Goal: Information Seeking & Learning: Learn about a topic

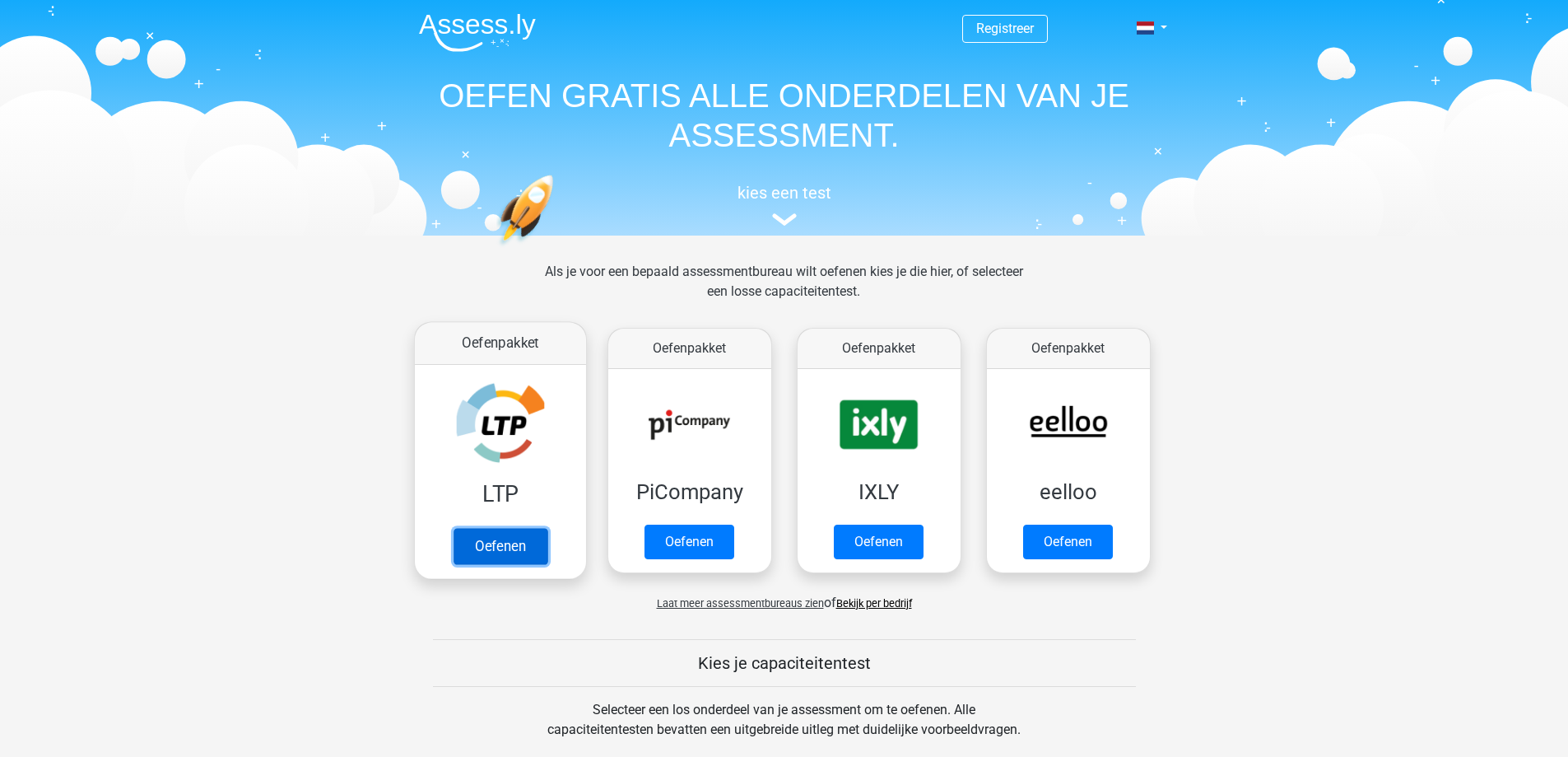
click at [535, 552] on link "Oefenen" at bounding box center [500, 545] width 94 height 36
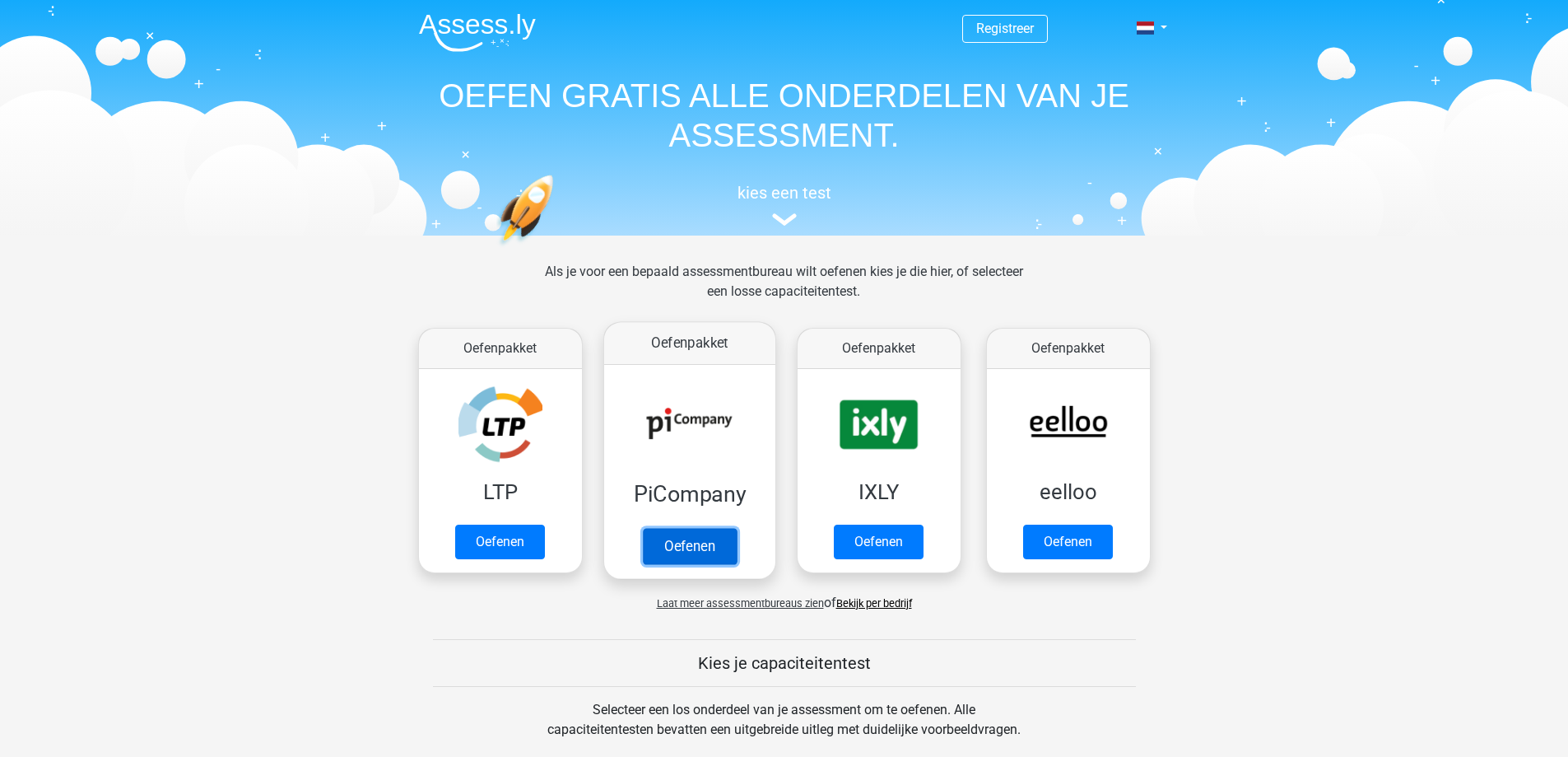
click at [691, 528] on link "Oefenen" at bounding box center [689, 545] width 94 height 36
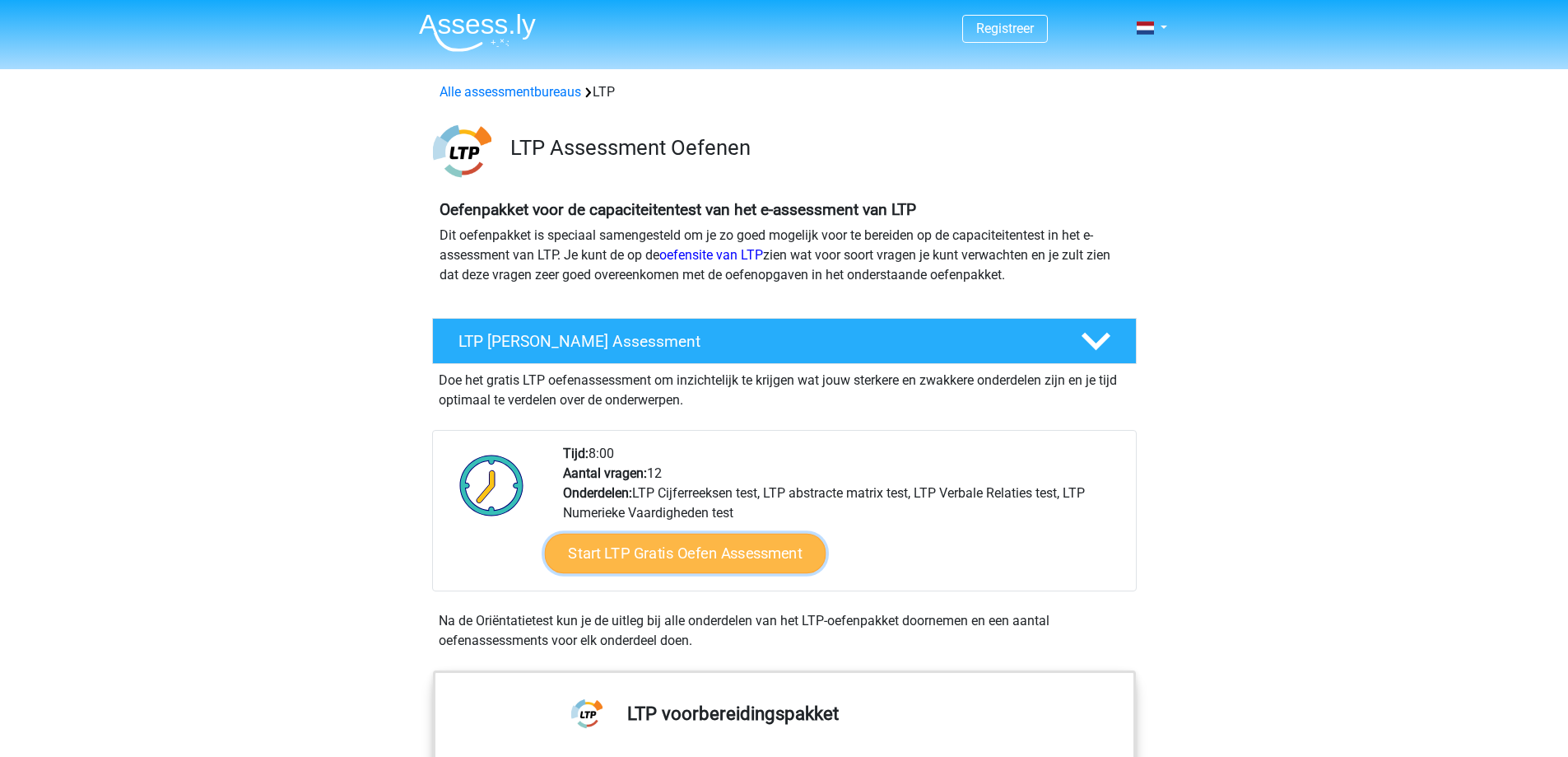
click at [711, 567] on link "Start LTP Gratis Oefen Assessment" at bounding box center [685, 553] width 282 height 39
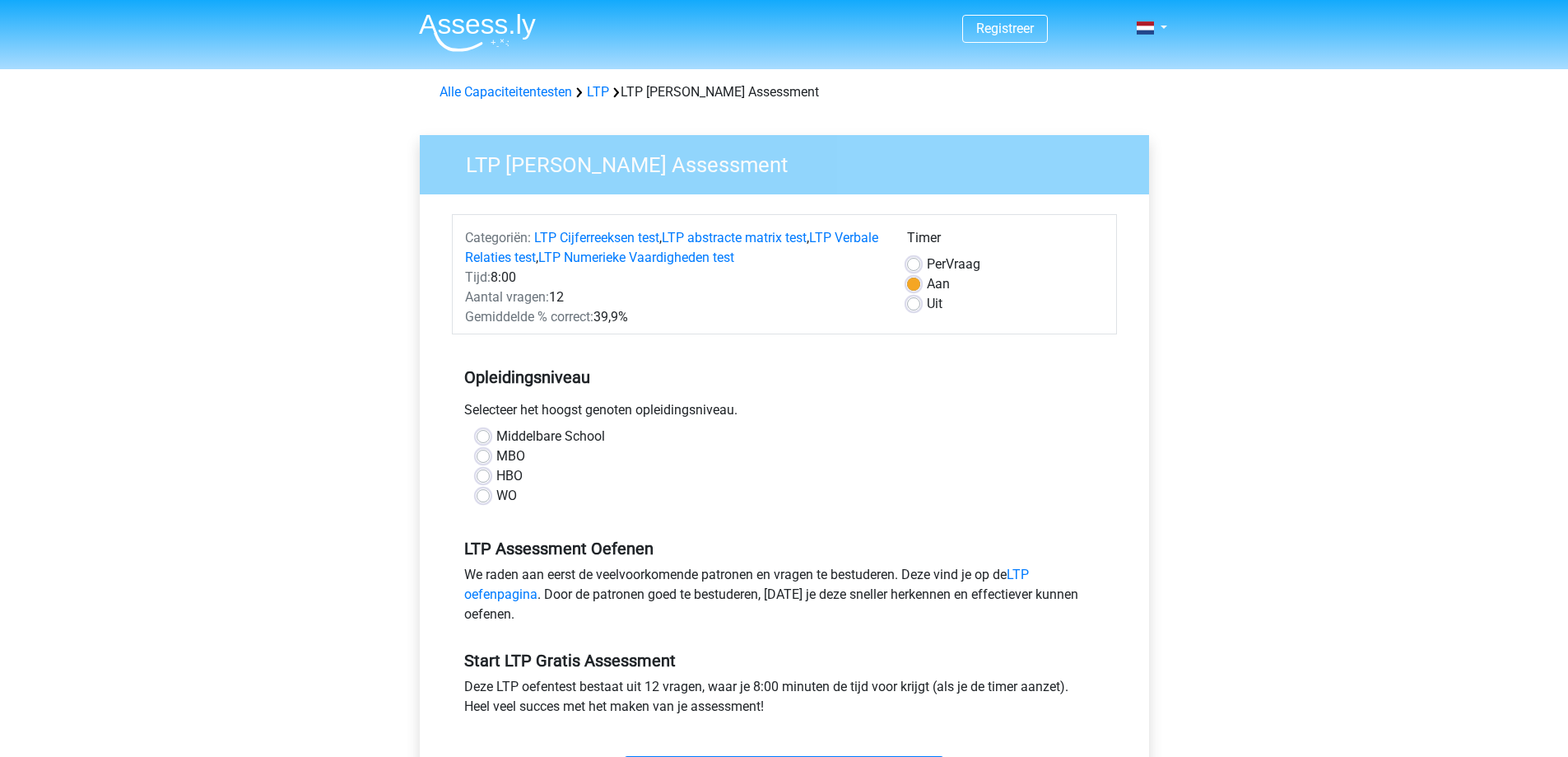
click at [497, 455] on label "MBO" at bounding box center [511, 456] width 29 height 20
click at [484, 455] on input "MBO" at bounding box center [483, 455] width 13 height 17
radio input "true"
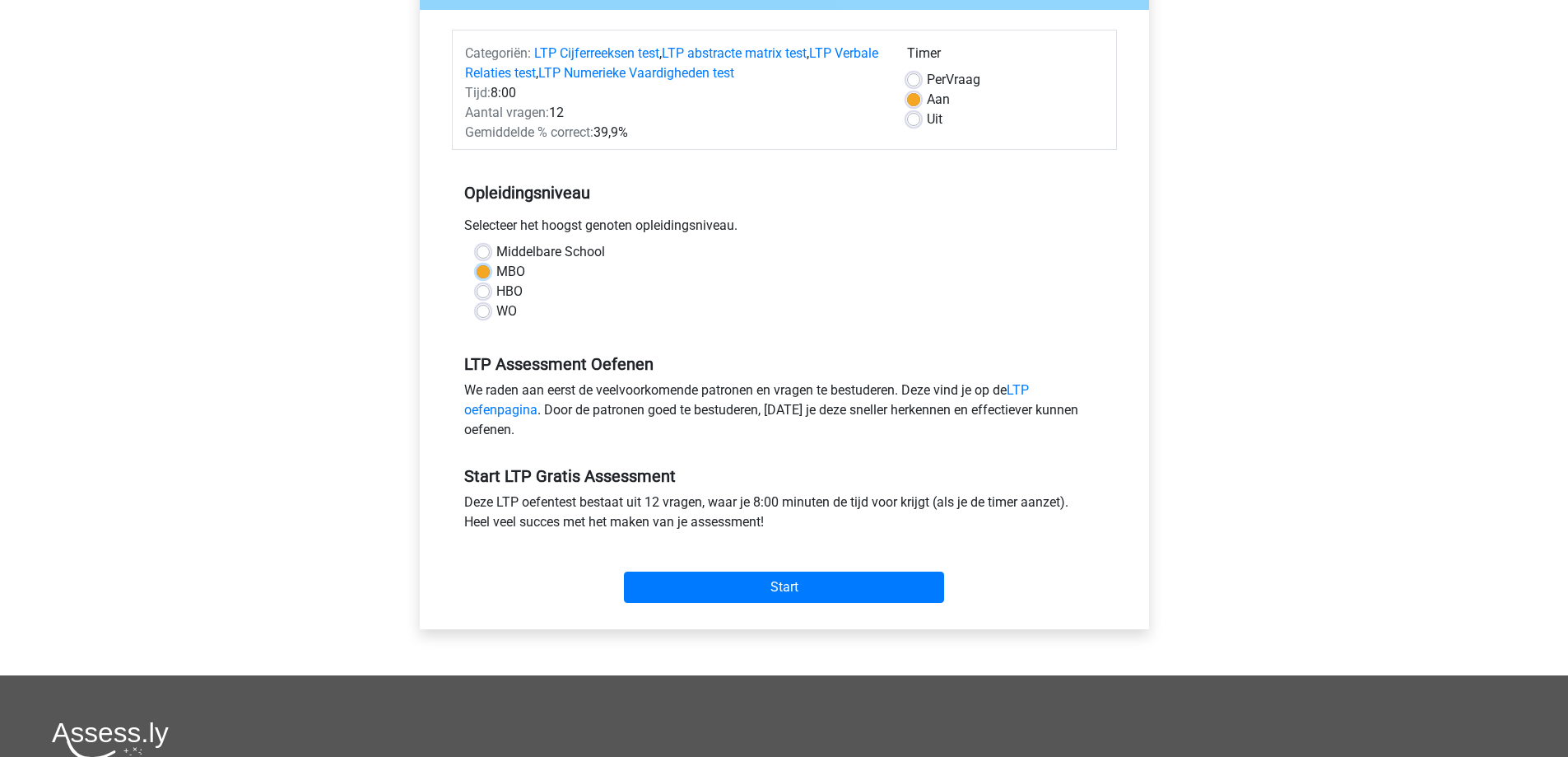
scroll to position [194, 0]
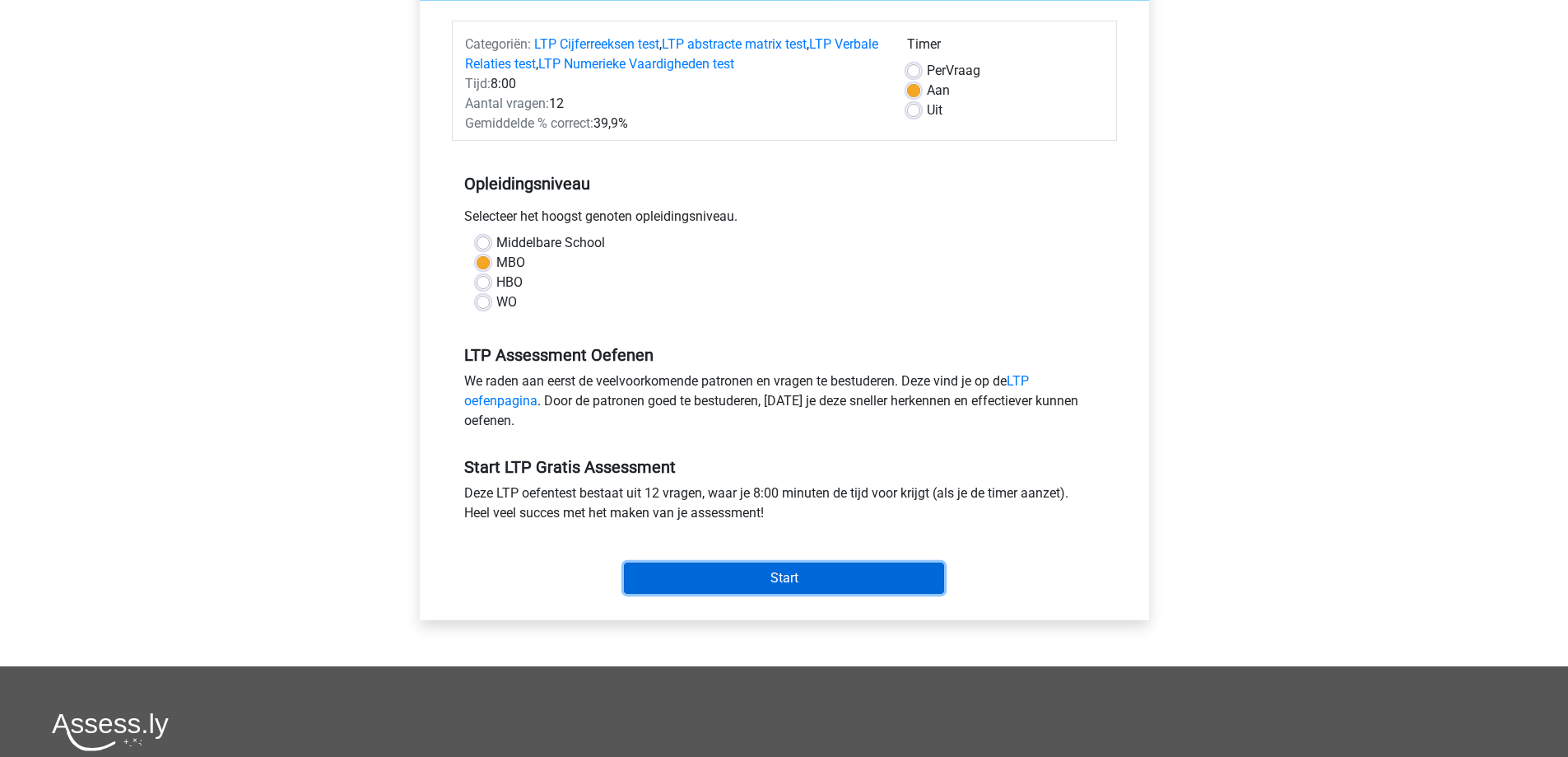
click at [915, 580] on input "Start" at bounding box center [784, 578] width 321 height 32
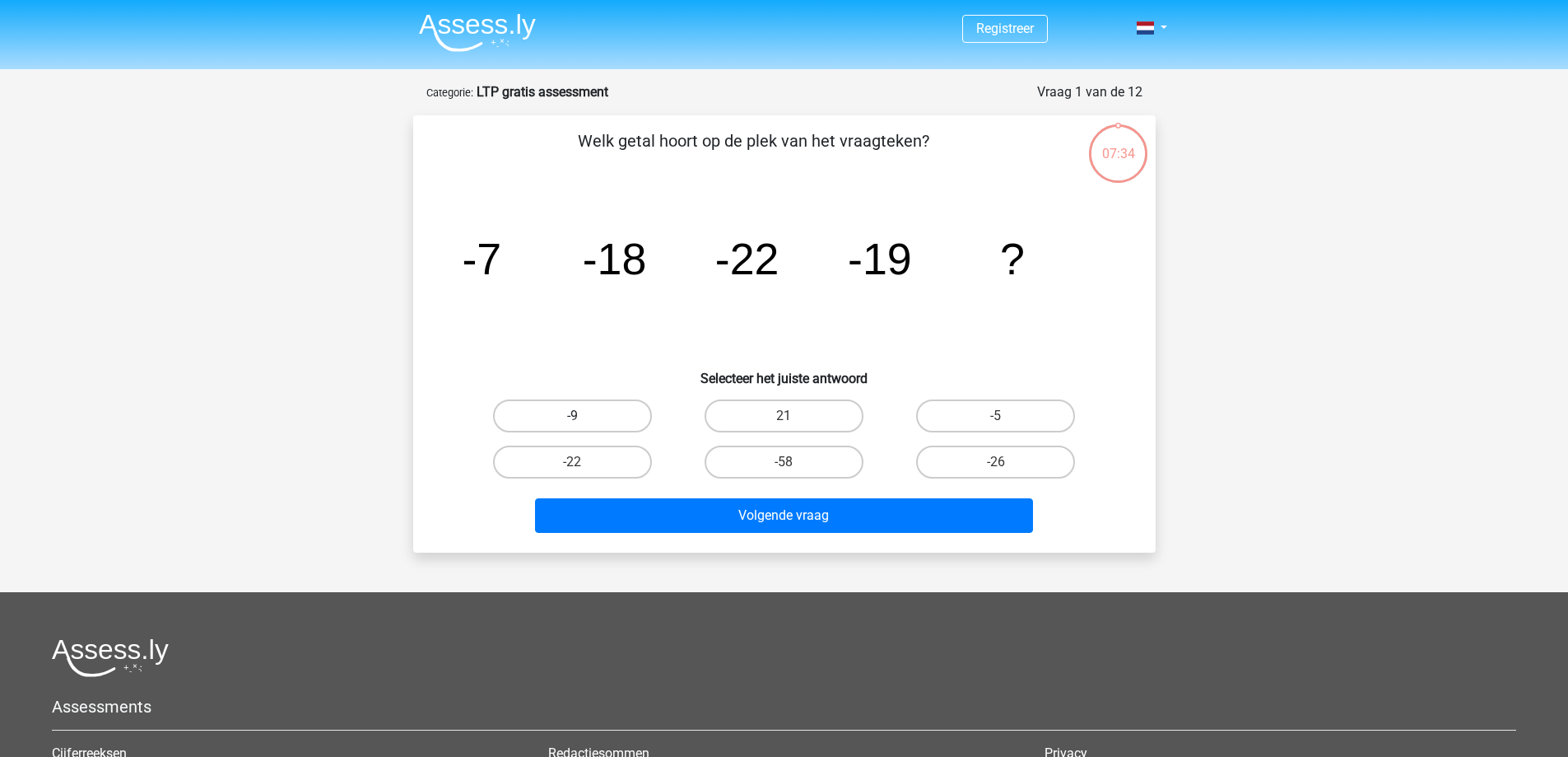
click at [607, 418] on label "-9" at bounding box center [572, 415] width 158 height 33
click at [583, 418] on input "-9" at bounding box center [577, 420] width 10 height 10
radio input "true"
click at [630, 414] on label "-9" at bounding box center [572, 415] width 158 height 33
click at [583, 416] on input "-9" at bounding box center [577, 420] width 10 height 10
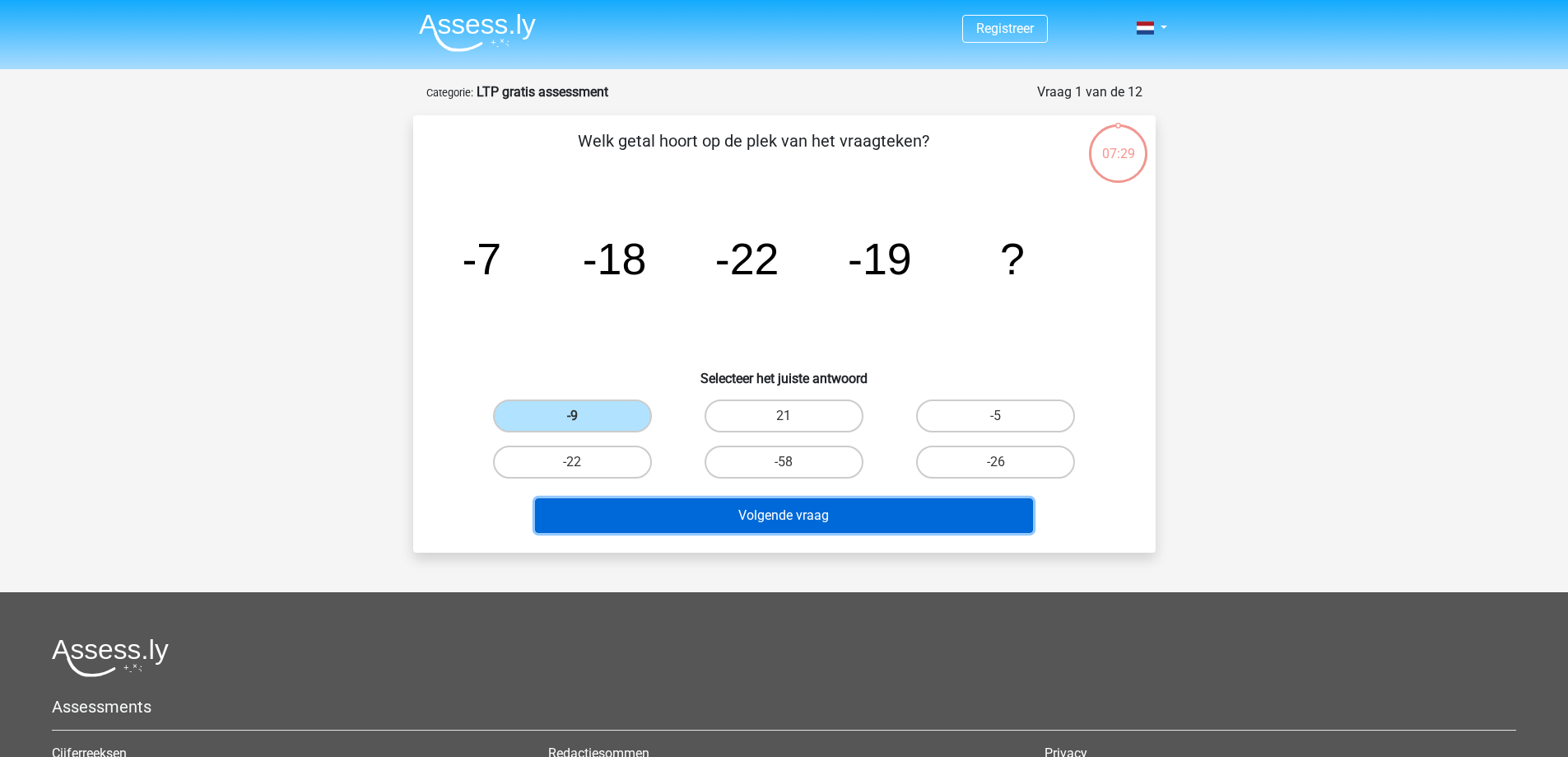
click at [786, 525] on button "Volgende vraag" at bounding box center [784, 515] width 498 height 34
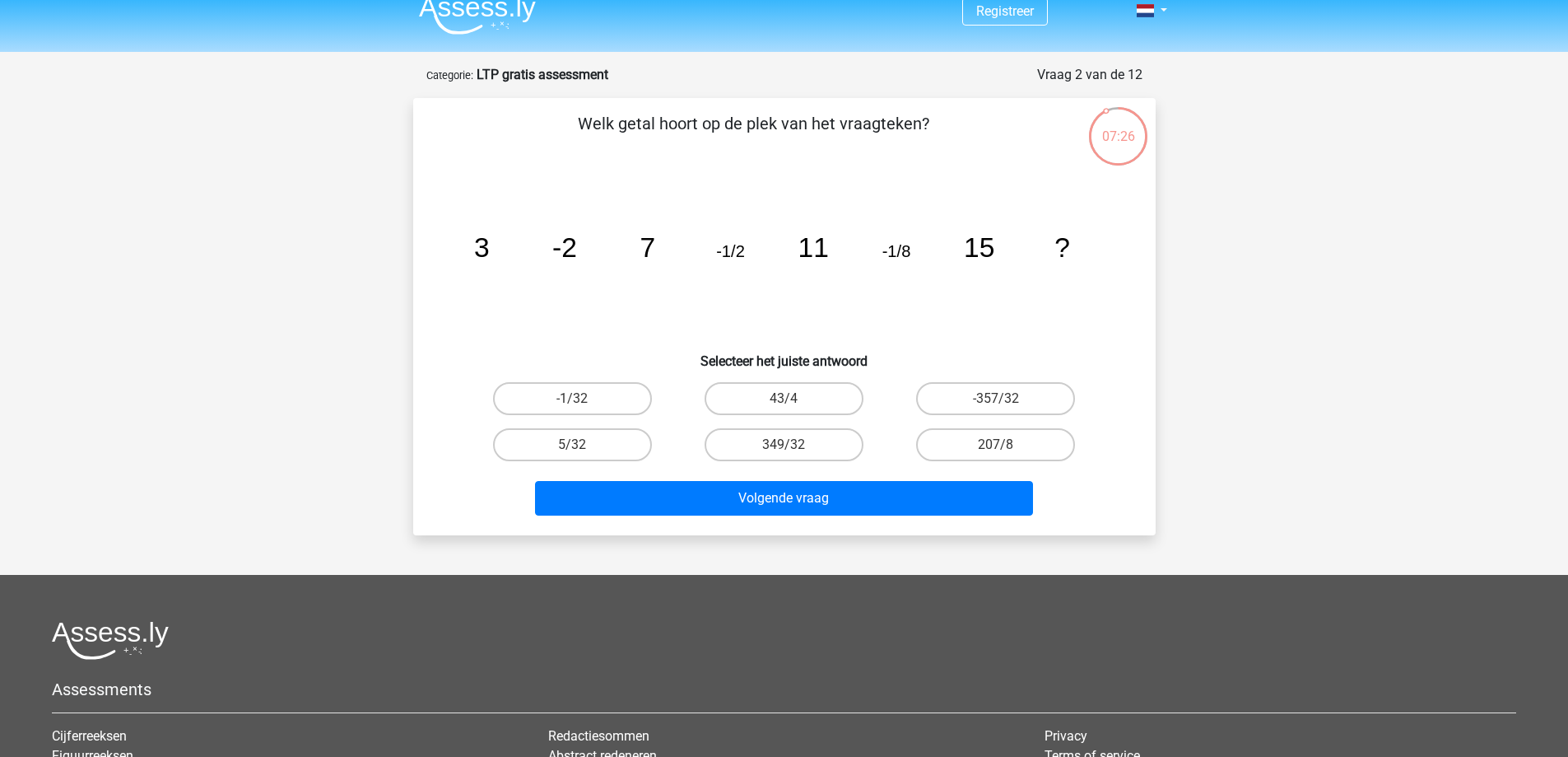
scroll to position [17, 0]
click at [967, 444] on label "207/8" at bounding box center [996, 445] width 158 height 33
click at [997, 446] on input "207/8" at bounding box center [1001, 450] width 10 height 10
radio input "true"
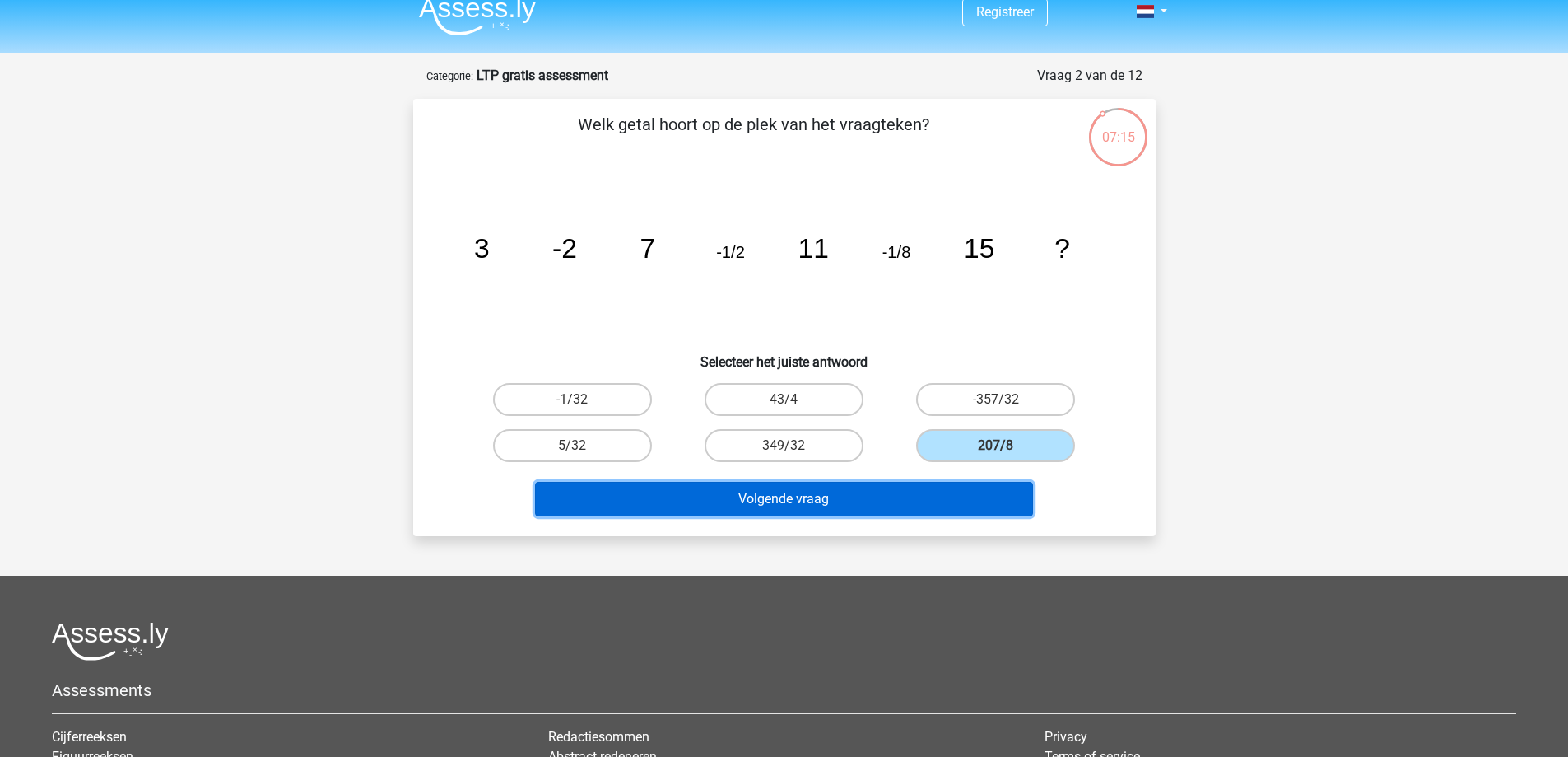
click at [952, 509] on button "Volgende vraag" at bounding box center [784, 499] width 498 height 34
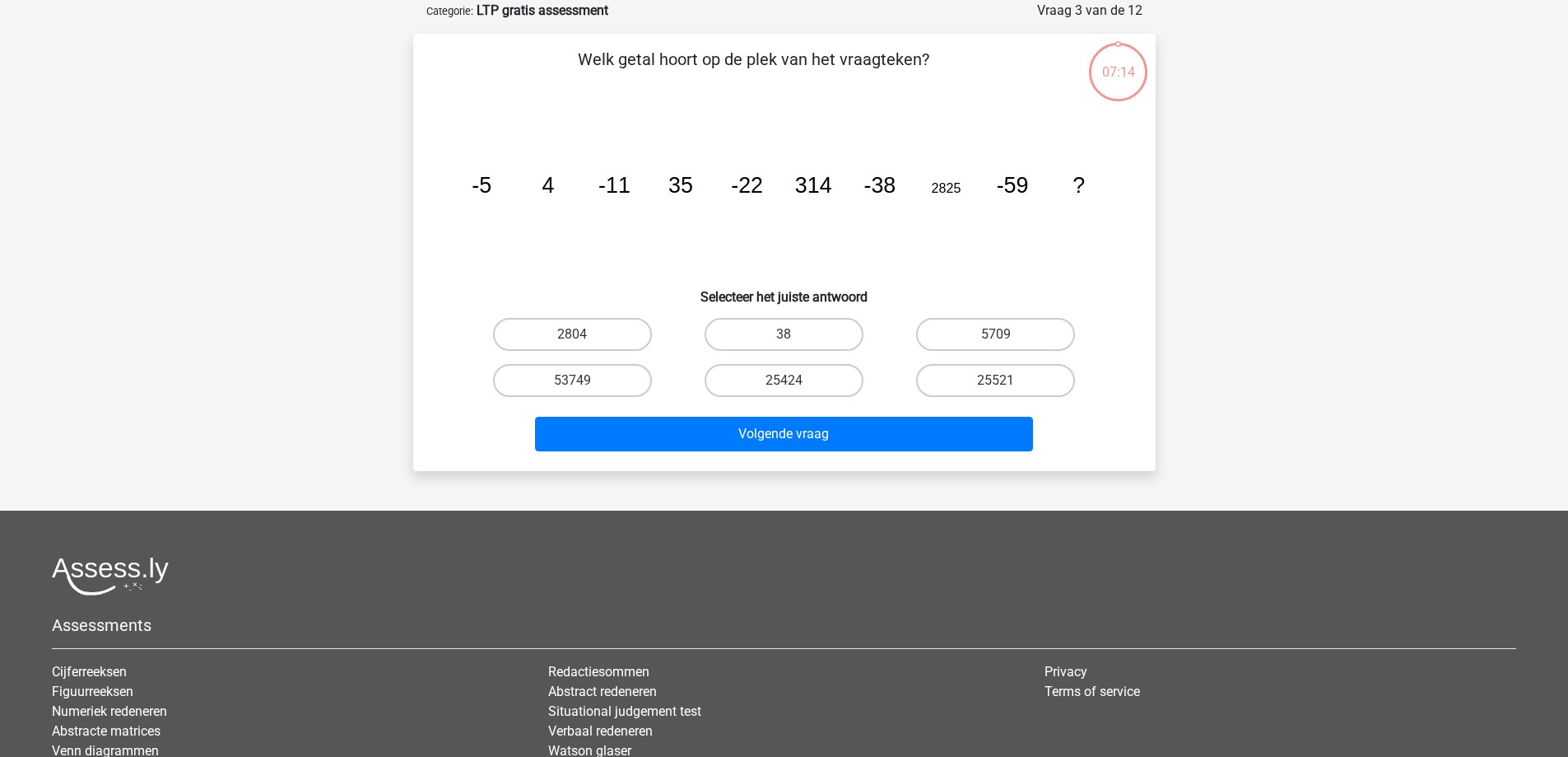
scroll to position [82, 0]
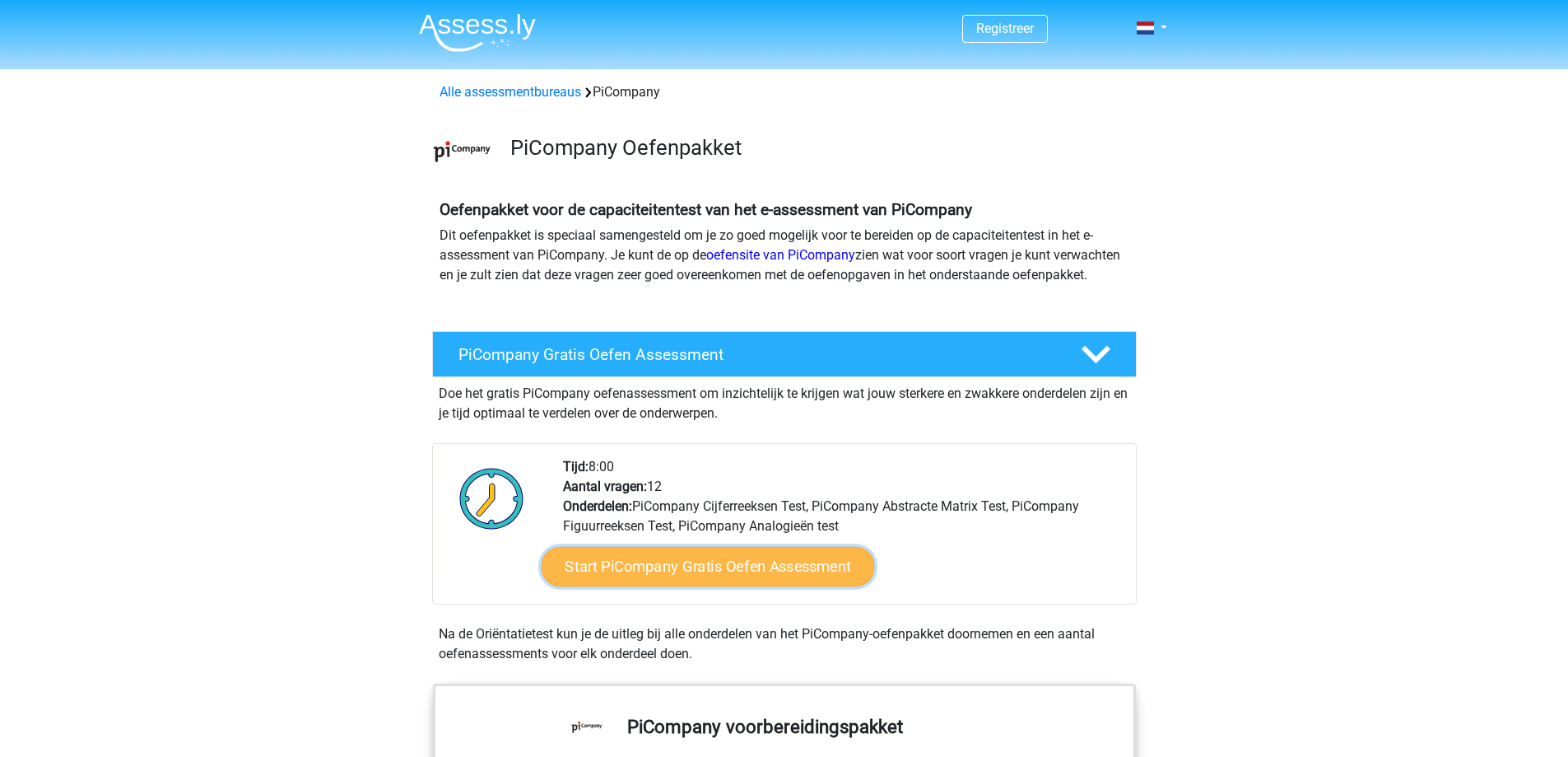
click at [741, 586] on link "Start PiCompany Gratis Oefen Assessment" at bounding box center [708, 566] width 334 height 39
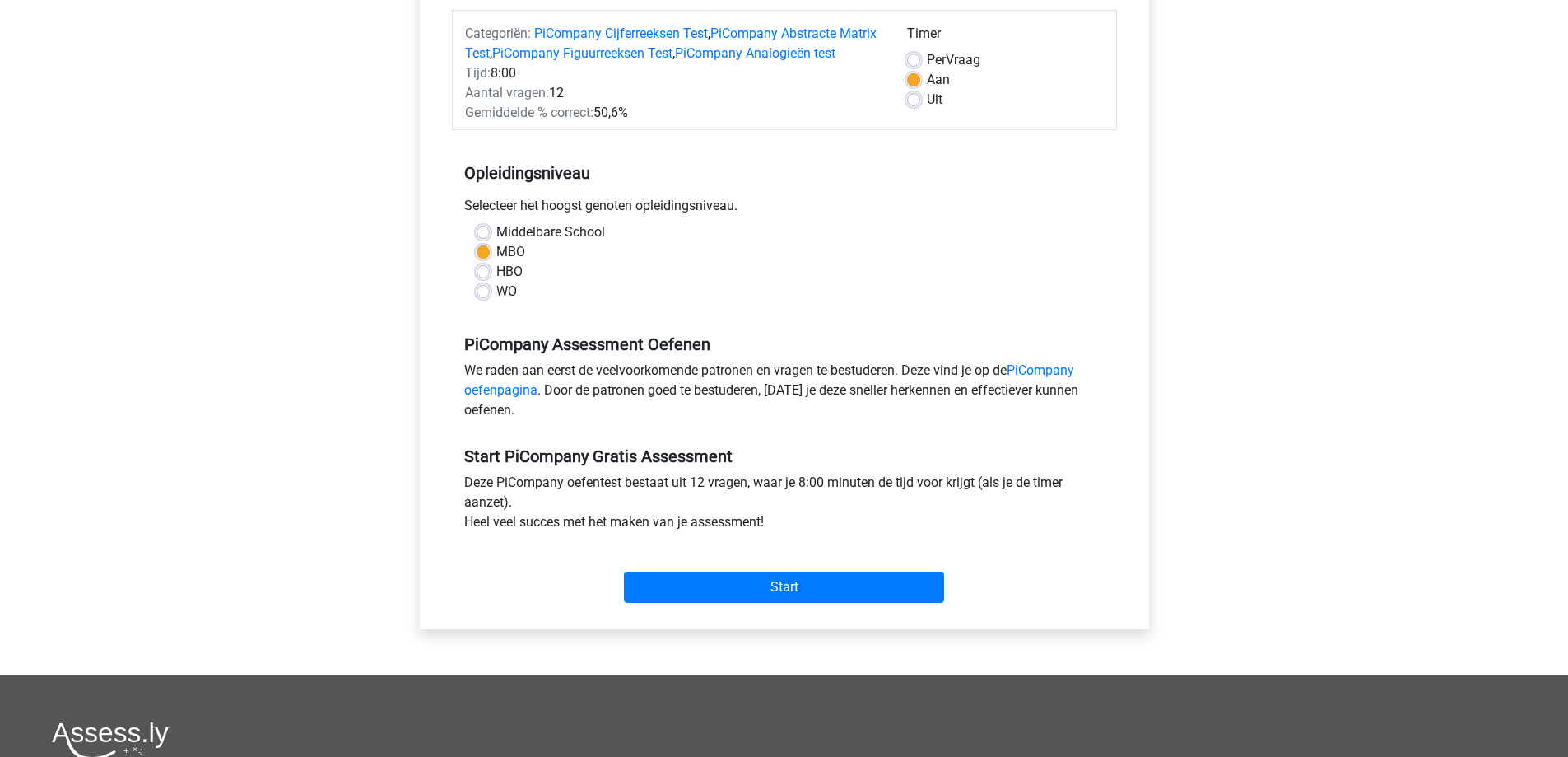
scroll to position [229, 0]
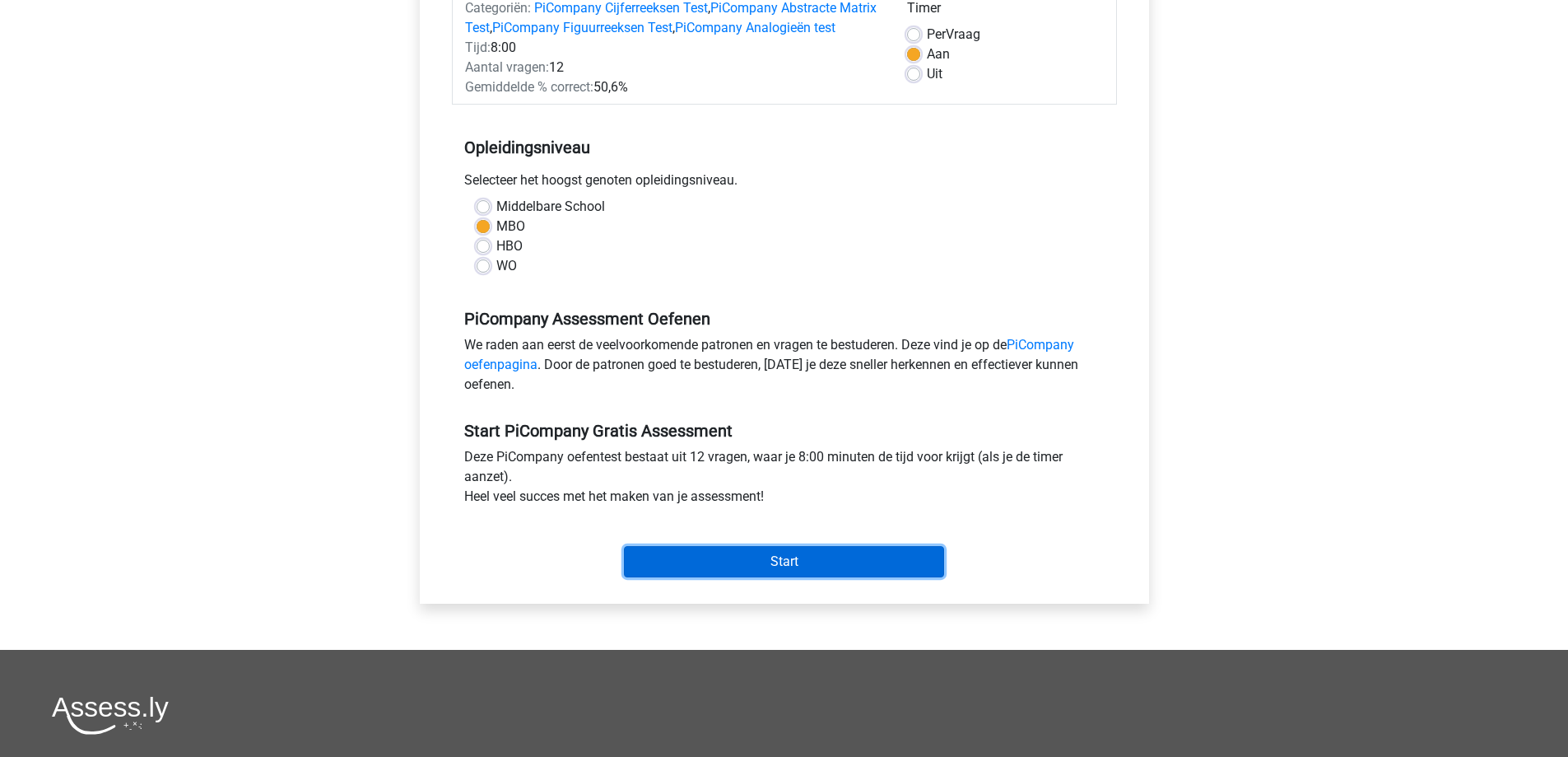
click at [901, 570] on input "Start" at bounding box center [784, 562] width 321 height 32
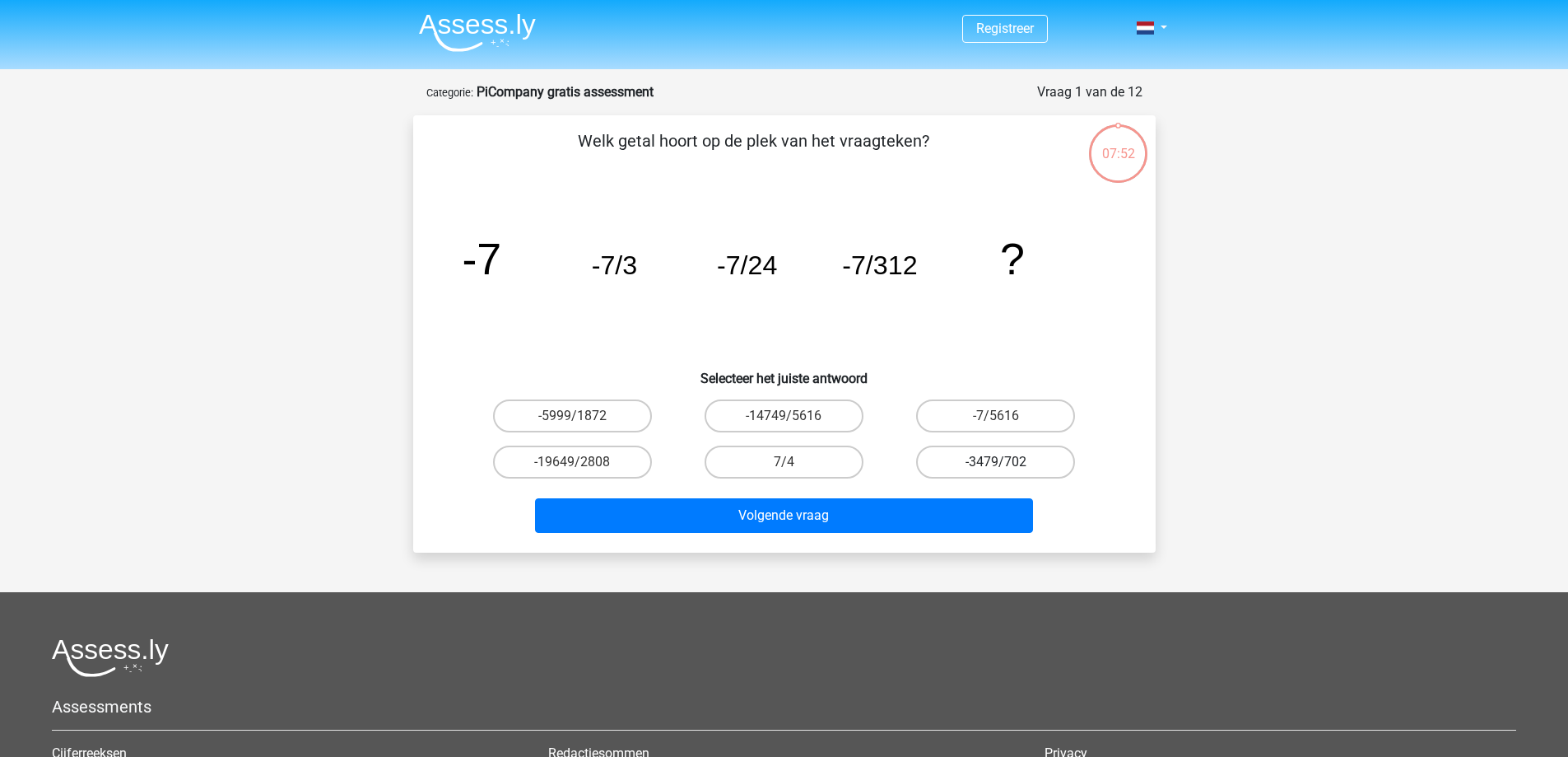
click at [941, 449] on label "-3479/702" at bounding box center [996, 461] width 158 height 33
click at [997, 461] on input "-3479/702" at bounding box center [1001, 466] width 10 height 10
radio input "true"
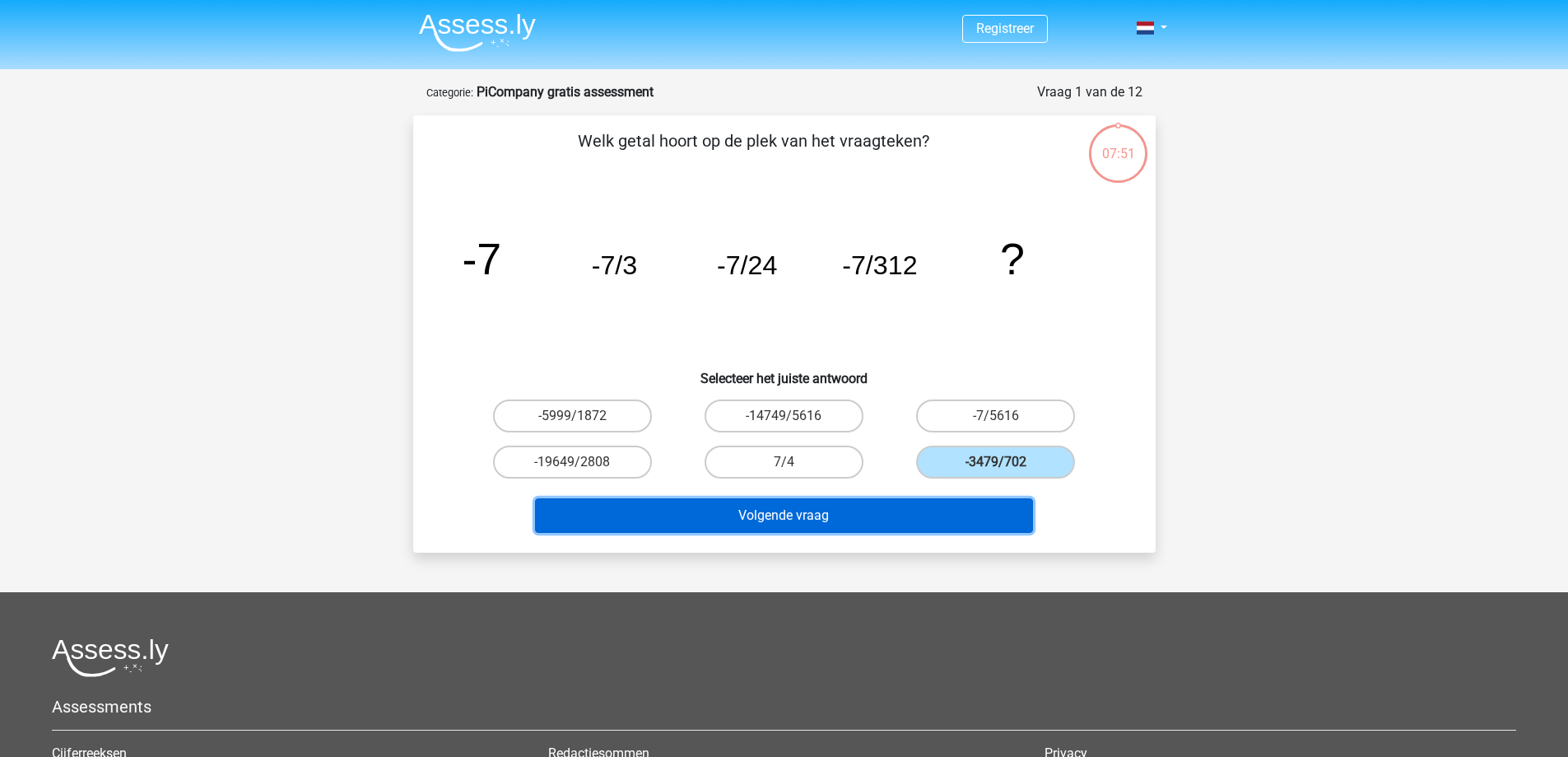
click at [950, 512] on button "Volgende vraag" at bounding box center [784, 515] width 498 height 34
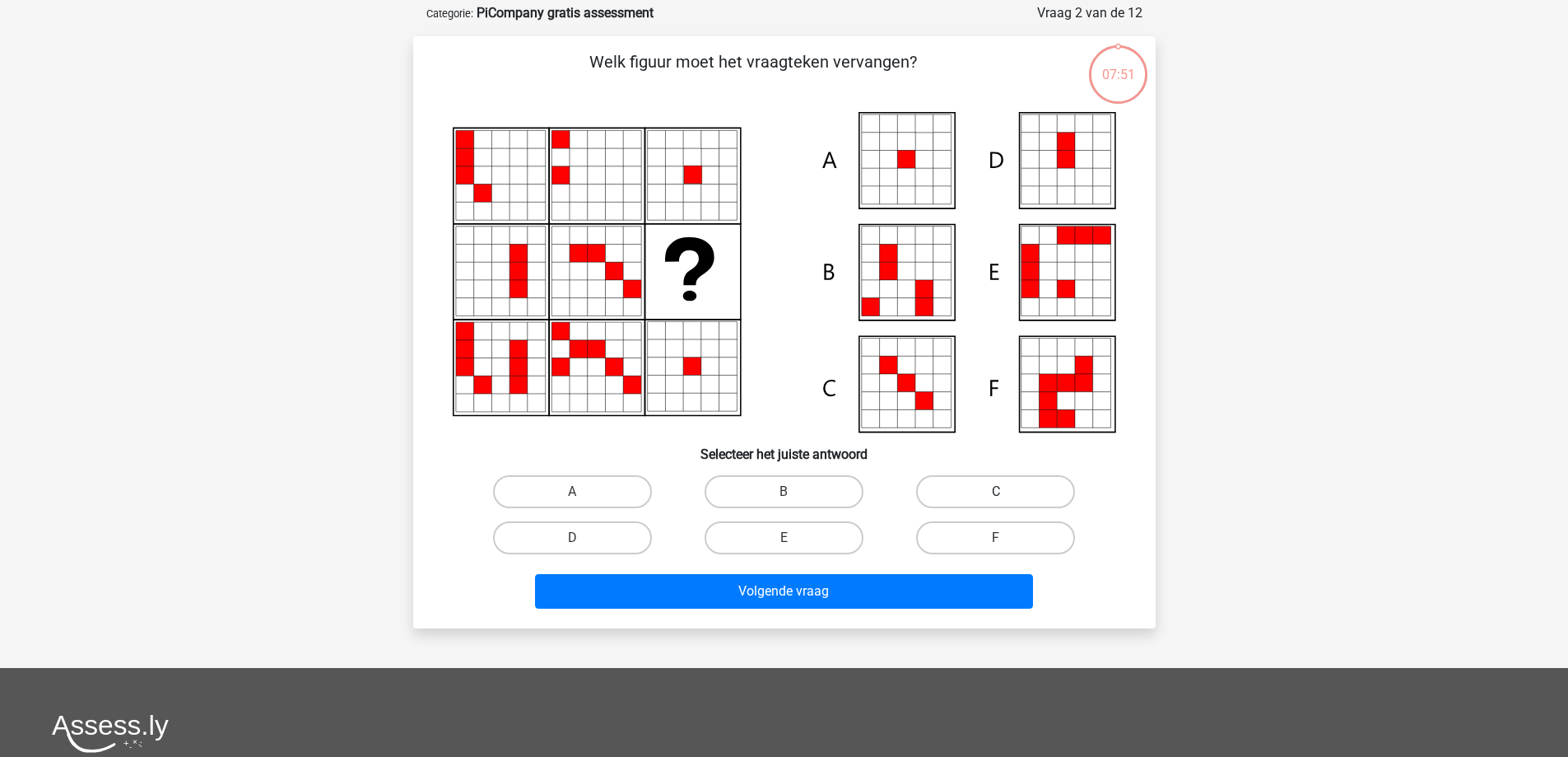
scroll to position [82, 0]
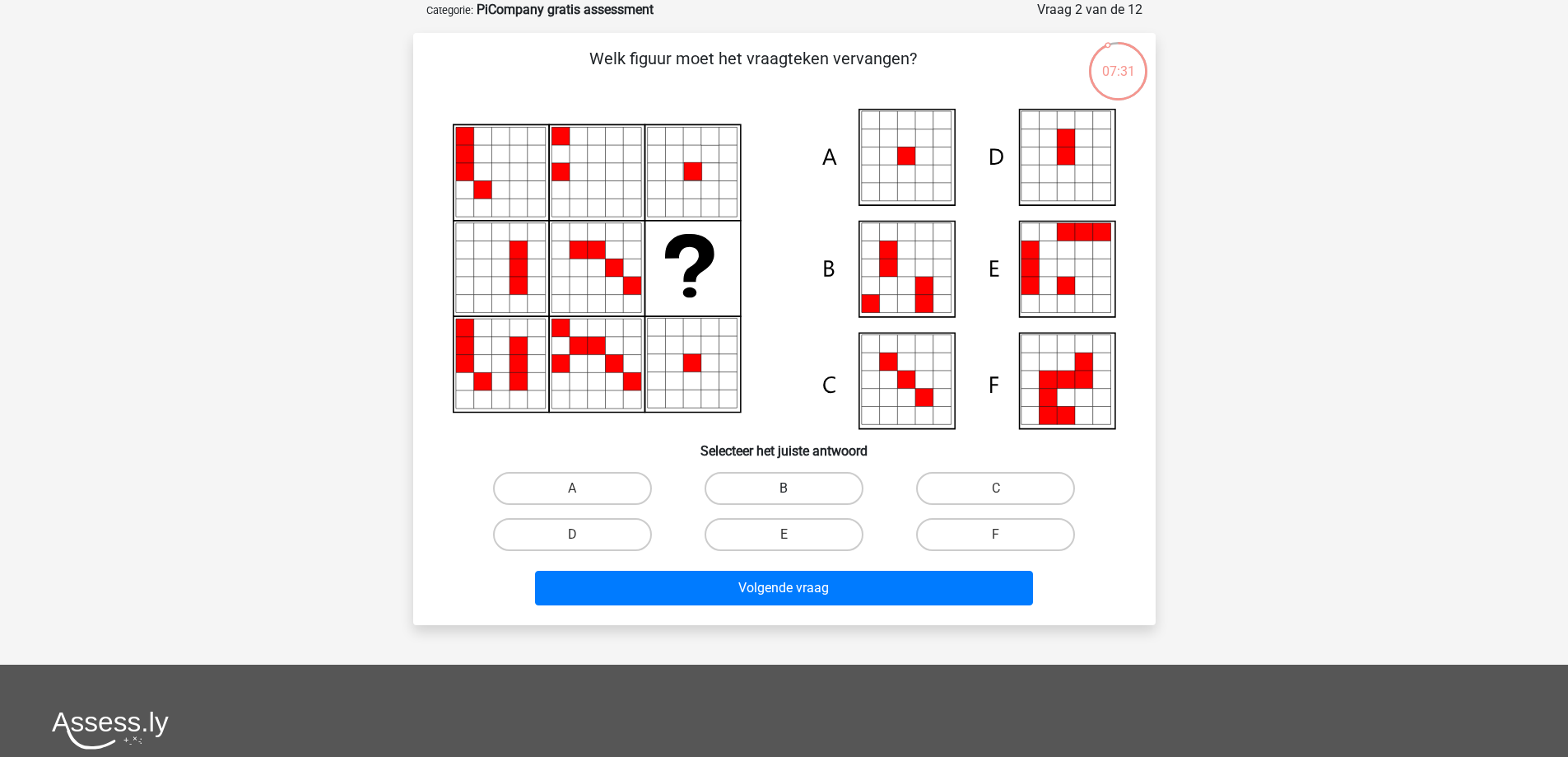
click at [808, 490] on label "B" at bounding box center [784, 488] width 158 height 33
click at [794, 490] on input "B" at bounding box center [789, 493] width 10 height 10
radio input "true"
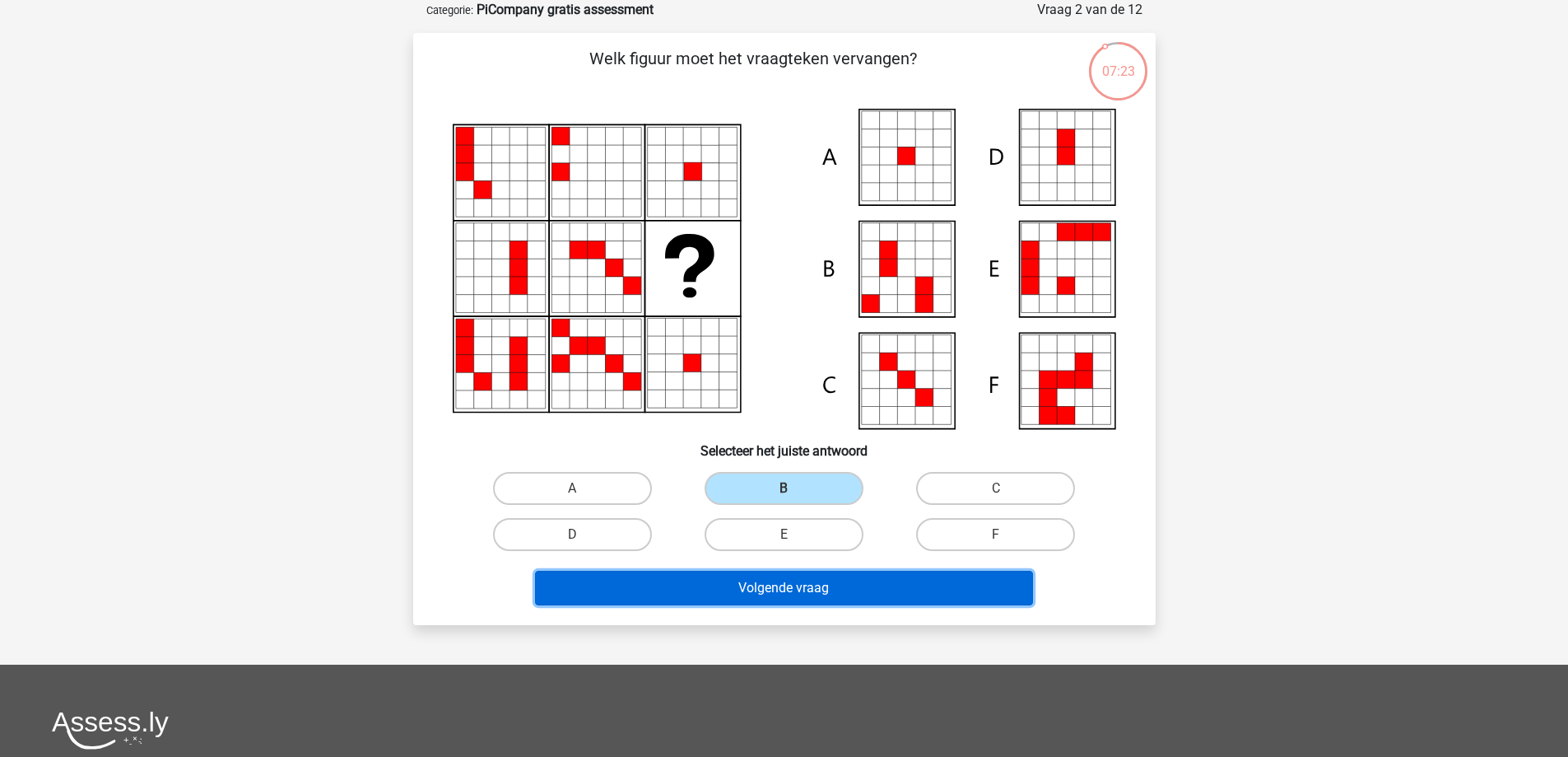
click at [975, 586] on button "Volgende vraag" at bounding box center [784, 587] width 498 height 34
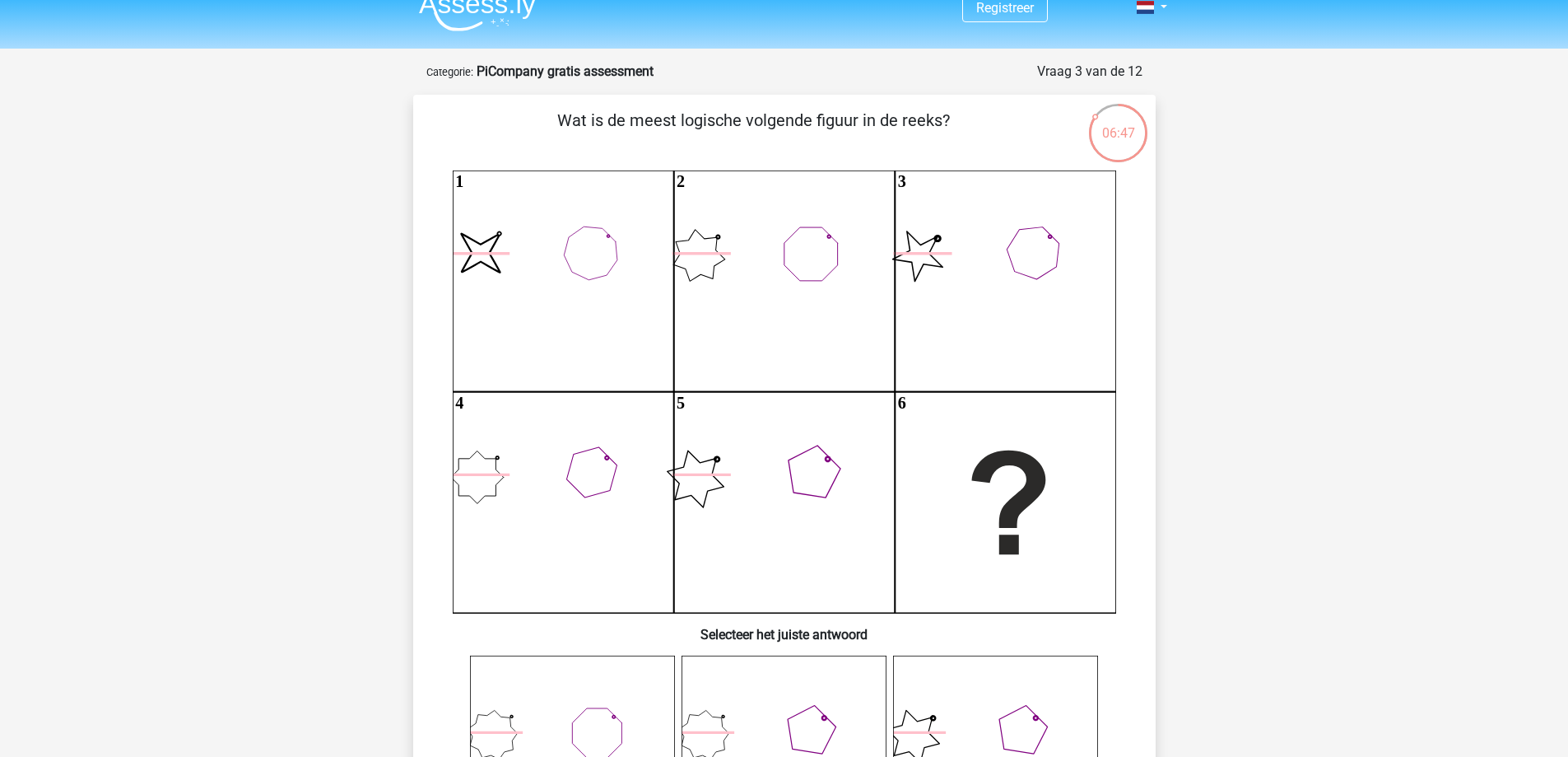
scroll to position [0, 0]
